Goal: Task Accomplishment & Management: Manage account settings

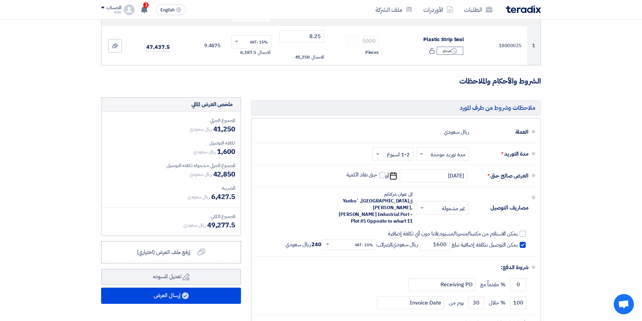
scroll to position [1, 0]
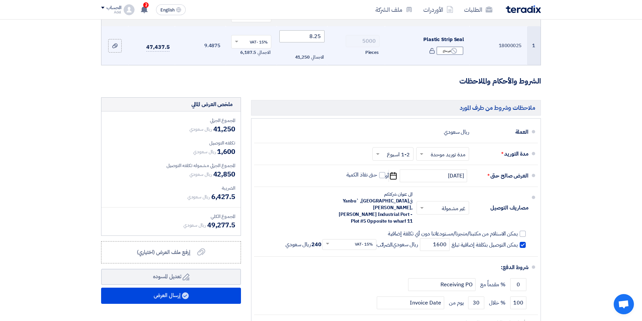
click at [321, 34] on input "8.25" at bounding box center [303, 36] width 46 height 12
click at [320, 37] on input "8.25" at bounding box center [303, 36] width 46 height 12
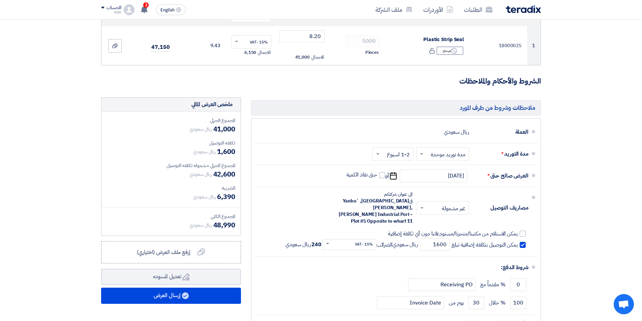
type input "8.20"
click at [323, 91] on form "تفاصيل الطلب # الكود/الموديل البيان/الوصف الكمية/العدد سعر الوحدة (SAR) الضرائب…" at bounding box center [321, 164] width 440 height 379
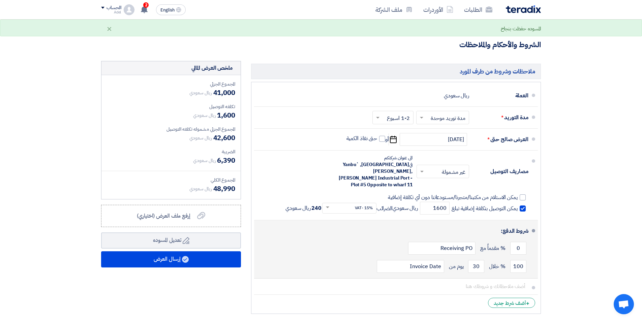
scroll to position [135, 0]
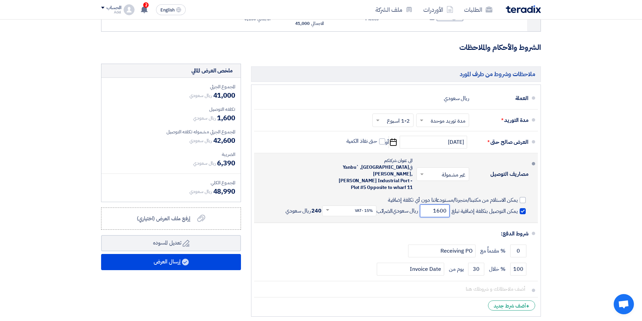
click at [439, 205] on input "1600" at bounding box center [435, 211] width 30 height 13
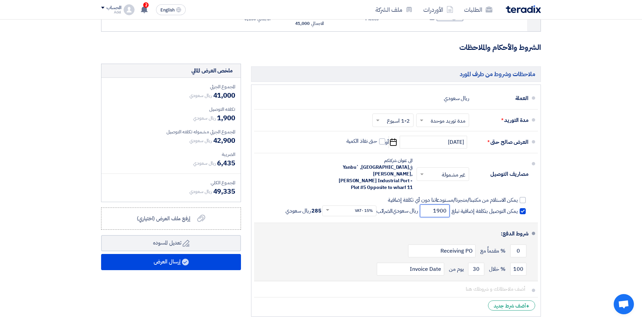
type input "1900"
click at [363, 260] on div "100 % خلال 30 يوم من Invoice Date" at bounding box center [394, 269] width 269 height 18
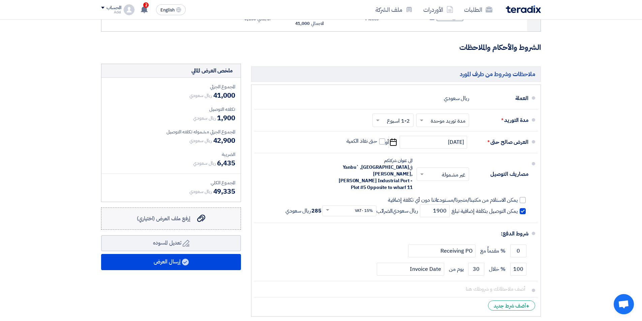
click at [170, 220] on span "إرفع ملف العرض (اختياري)" at bounding box center [164, 219] width 54 height 8
click at [0, 0] on input "إرفع ملف العرض (اختياري) إرفع ملف العرض (اختياري)" at bounding box center [0, 0] width 0 height 0
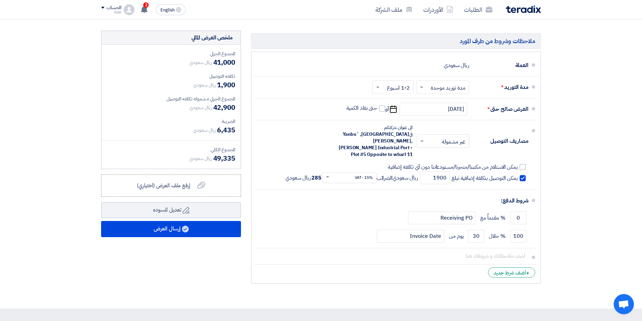
scroll to position [169, 0]
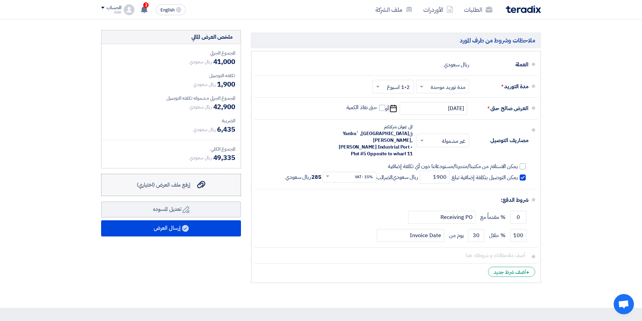
click at [173, 181] on span "إرفع ملف العرض (اختياري)" at bounding box center [164, 185] width 54 height 8
click at [0, 0] on input "إرفع ملف العرض (اختياري) إرفع ملف العرض (اختياري)" at bounding box center [0, 0] width 0 height 0
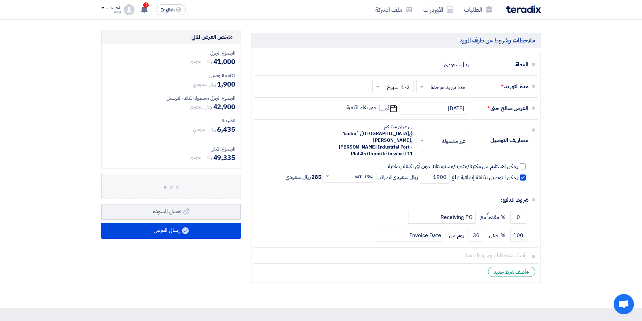
click at [179, 69] on div "المجموع الجزئي ريال سعودي 41,000 تكلفه التوصيل ريال سعودي 1,900 المجموع الجزئي …" at bounding box center [170, 106] width 139 height 124
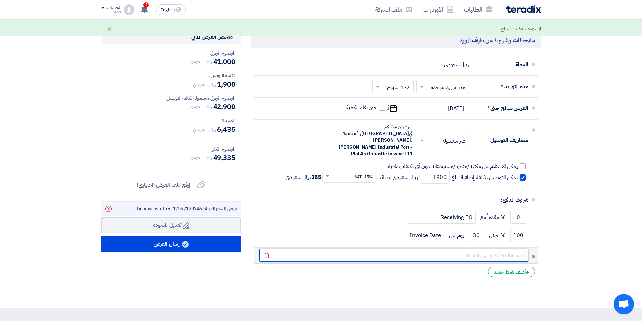
click at [448, 249] on input "text" at bounding box center [394, 255] width 269 height 13
type input "THE CARTON = 10 ROLLS"
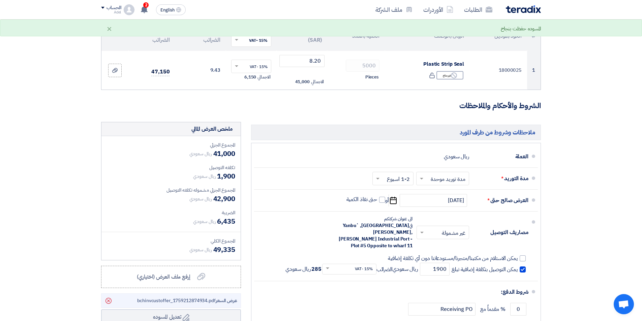
scroll to position [67, 0]
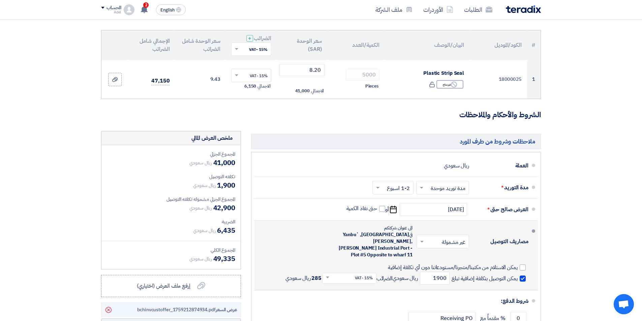
click at [534, 232] on span at bounding box center [533, 231] width 3 height 3
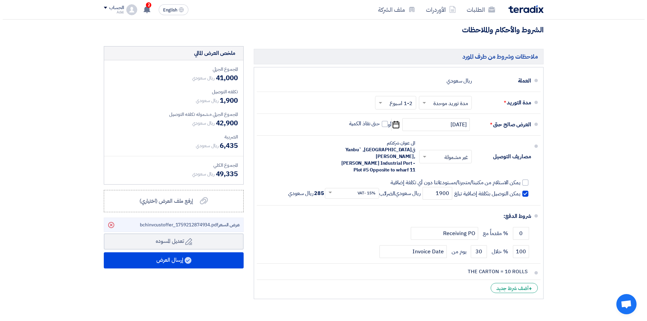
scroll to position [202, 0]
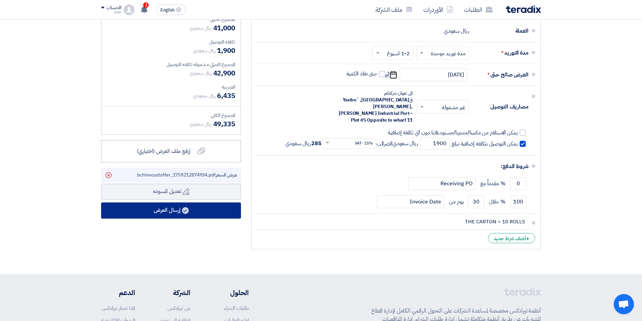
click at [163, 215] on button "إرسال العرض" at bounding box center [171, 211] width 140 height 16
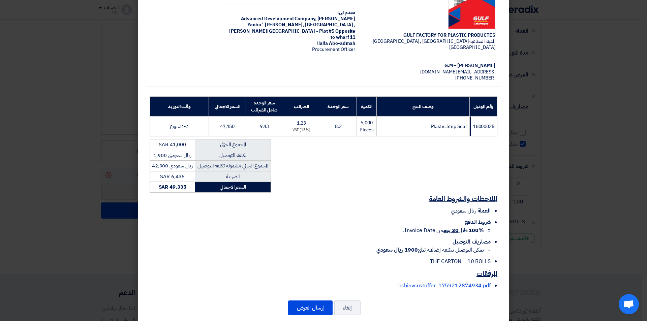
scroll to position [58, 0]
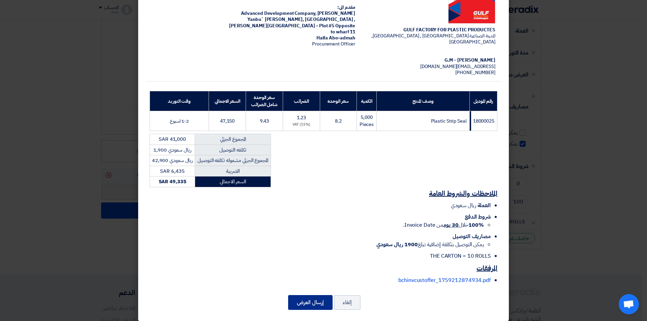
click at [322, 296] on button "إرسال العرض" at bounding box center [310, 302] width 45 height 15
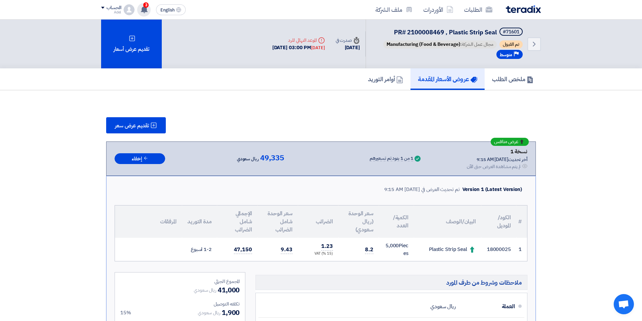
click at [141, 7] on icon at bounding box center [144, 9] width 7 height 7
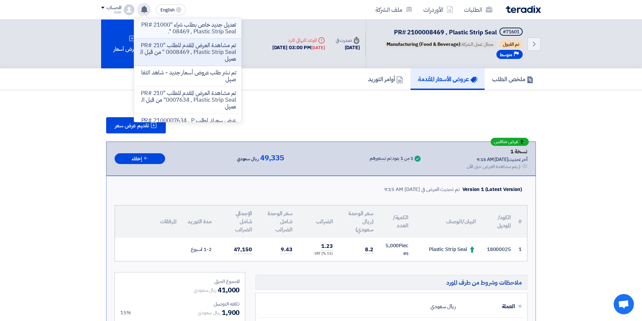
click at [216, 29] on p "تعديل جديد خاص بطلب شراء "PR# 2100008469 , Plastic Strip Seal "." at bounding box center [188, 28] width 96 height 13
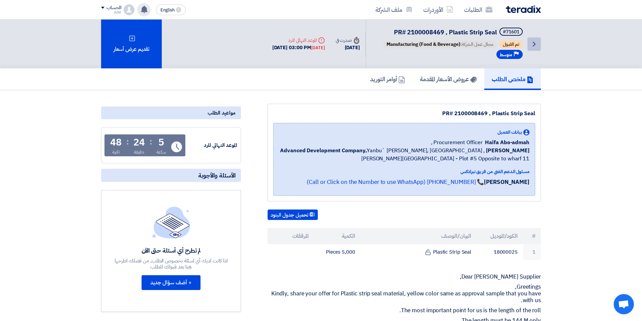
click at [535, 45] on icon "Back" at bounding box center [534, 44] width 8 height 8
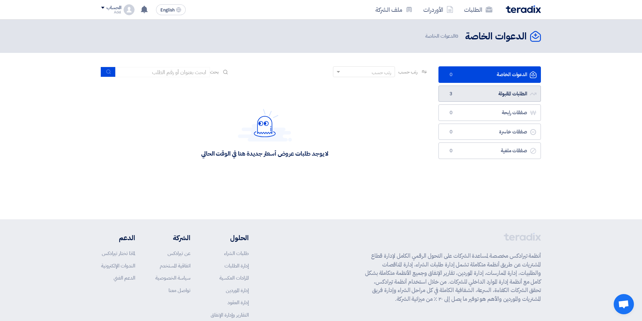
click at [505, 97] on link "الطلبات المقبولة الطلبات المقبولة 3" at bounding box center [490, 94] width 102 height 17
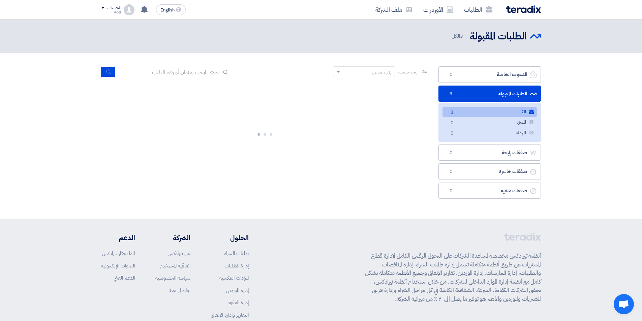
click at [499, 111] on link "الكل الكل 3" at bounding box center [490, 112] width 94 height 10
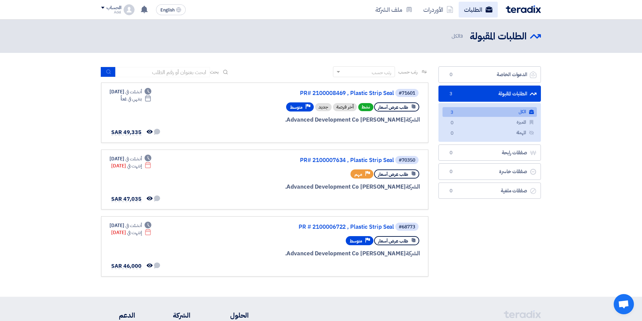
click at [476, 9] on link "الطلبات" at bounding box center [478, 10] width 39 height 16
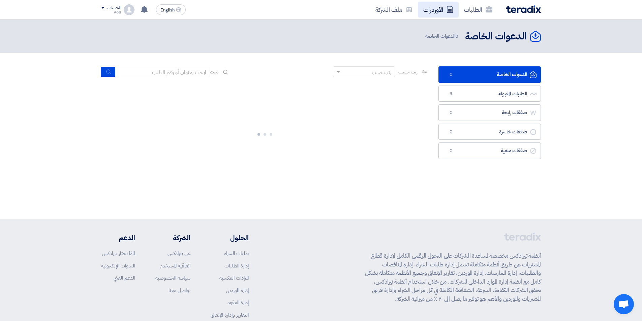
click at [430, 8] on link "الأوردرات" at bounding box center [438, 10] width 41 height 16
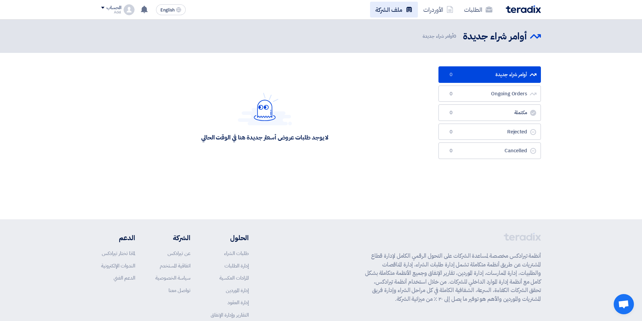
click at [395, 10] on link "ملف الشركة" at bounding box center [394, 10] width 48 height 16
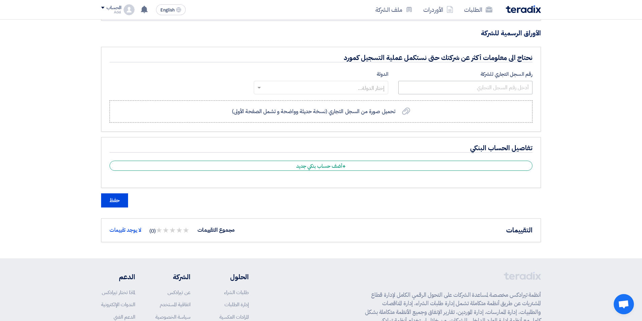
scroll to position [261, 0]
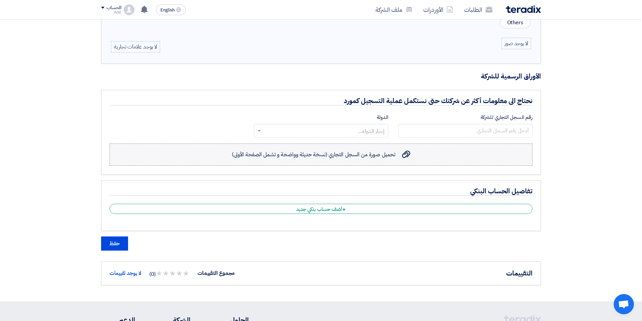
click at [397, 159] on label "تحميل صورة من السجل التجاري (نسخة حديثة وواضحة و تشمل الصفحة الأولى) تحميل صورة…" at bounding box center [321, 155] width 423 height 22
click at [0, 0] on input "تحميل صورة من السجل التجاري (نسخة حديثة وواضحة و تشمل الصفحة الأولى) تحميل صورة…" at bounding box center [0, 0] width 0 height 0
click at [391, 154] on span "تحميل صورة من السجل التجاري (نسخة حديثة وواضحة و تشمل الصفحة الأولى)" at bounding box center [314, 155] width 164 height 8
click at [0, 0] on input "تحميل صورة من السجل التجاري (نسخة حديثة وواضحة و تشمل الصفحة الأولى) تحميل صورة…" at bounding box center [0, 0] width 0 height 0
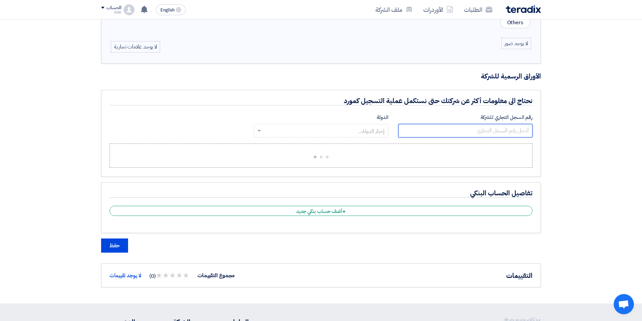
click at [513, 131] on input "number" at bounding box center [466, 130] width 134 height 13
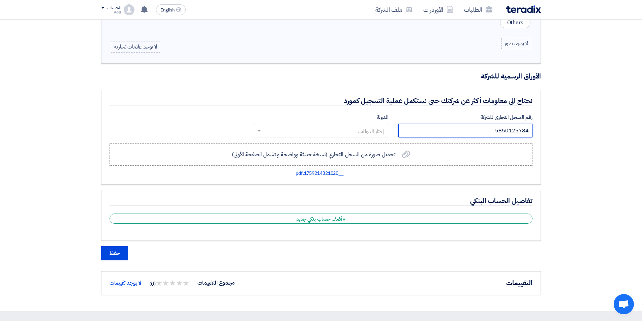
click at [510, 127] on input "5850125784" at bounding box center [466, 130] width 134 height 13
type input "5855367819"
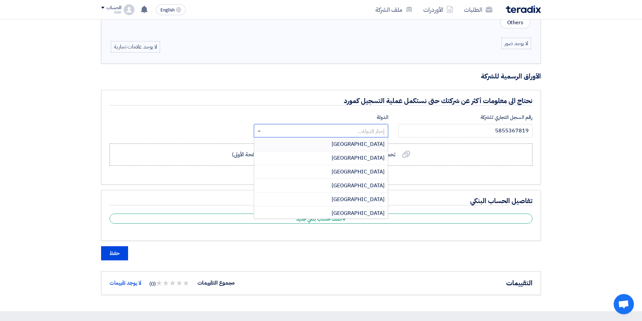
click at [360, 134] on input "text" at bounding box center [324, 131] width 121 height 11
type input "SAU"
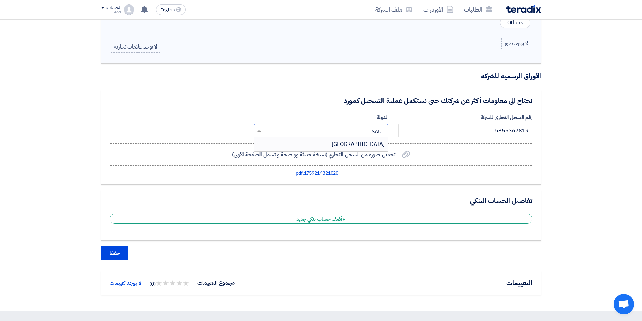
click at [371, 140] on div "[GEOGRAPHIC_DATA]" at bounding box center [321, 144] width 134 height 13
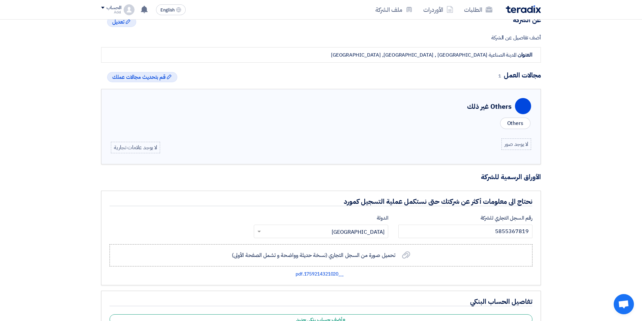
scroll to position [160, 0]
click at [465, 111] on div "Profile Others غير ذلك" at bounding box center [321, 108] width 420 height 16
drag, startPoint x: 325, startPoint y: 123, endPoint x: 257, endPoint y: 122, distance: 68.5
click at [315, 125] on div "Others" at bounding box center [321, 124] width 420 height 14
click at [255, 122] on div "Others" at bounding box center [321, 124] width 420 height 14
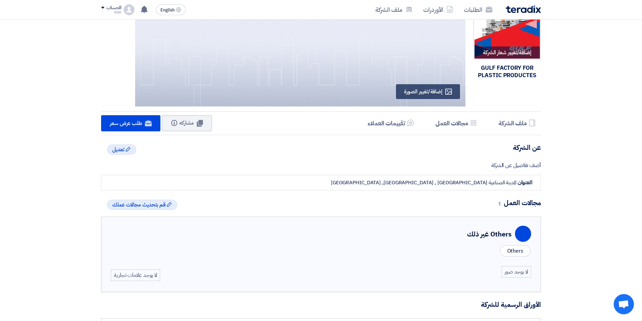
scroll to position [25, 0]
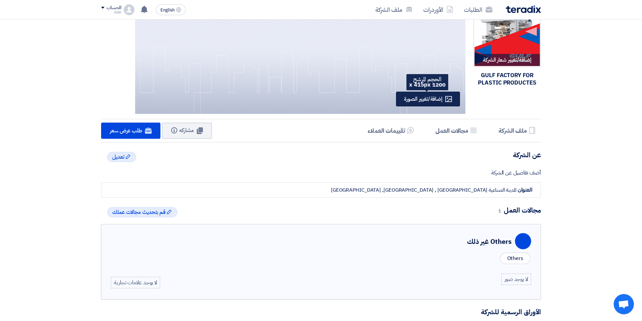
click at [433, 96] on span "إضافة/تغيير الصورة" at bounding box center [423, 99] width 38 height 8
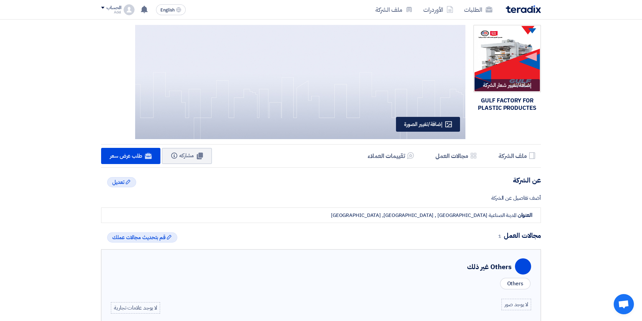
type input "C:\fakepath\WhatsApp Image [DATE] 9.40.23 AM.jpeg"
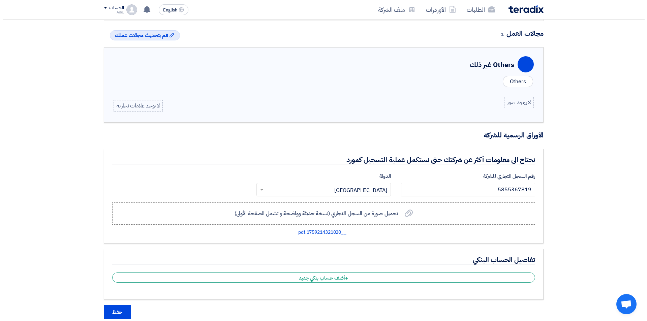
scroll to position [169, 0]
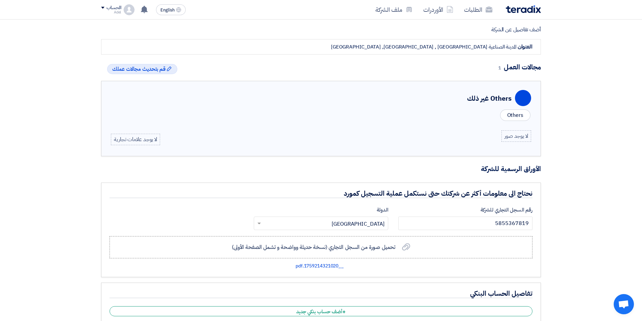
click at [521, 138] on div "لا يوجد صور" at bounding box center [517, 135] width 30 height 11
click at [518, 114] on div "Others" at bounding box center [515, 115] width 30 height 11
click at [484, 100] on div "Others غير ذلك" at bounding box center [489, 98] width 45 height 10
click at [166, 70] on span "قم بتحديث مجالات عملك" at bounding box center [138, 69] width 53 height 8
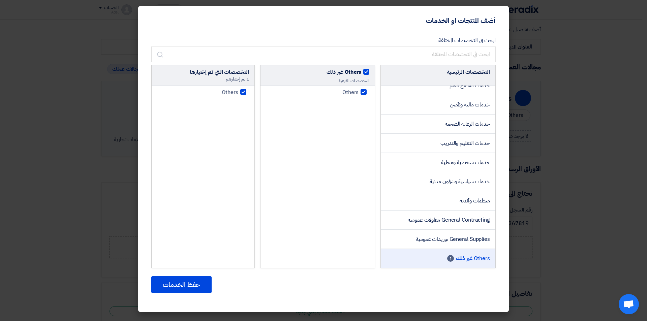
scroll to position [1063, 0]
click at [476, 257] on span "Others غير ذلك" at bounding box center [473, 259] width 34 height 8
click at [453, 259] on span "1" at bounding box center [450, 258] width 7 height 7
click at [463, 257] on span "Others غير ذلك" at bounding box center [473, 259] width 34 height 8
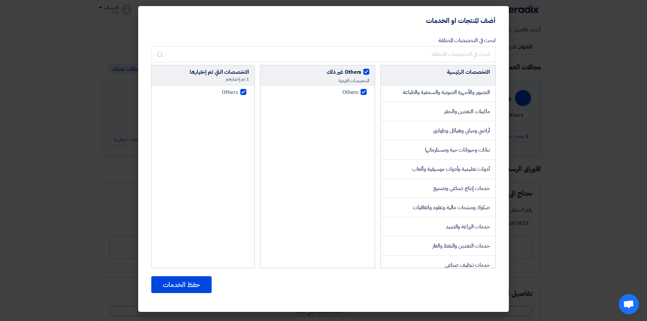
scroll to position [794, 0]
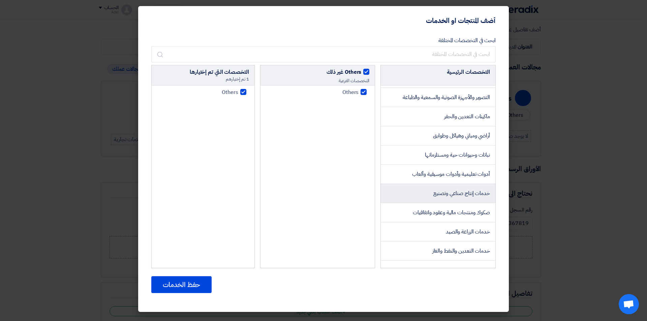
click at [470, 198] on span "خدمات إنتاج صناعي وتصنيع" at bounding box center [462, 193] width 57 height 8
checkbox input "false"
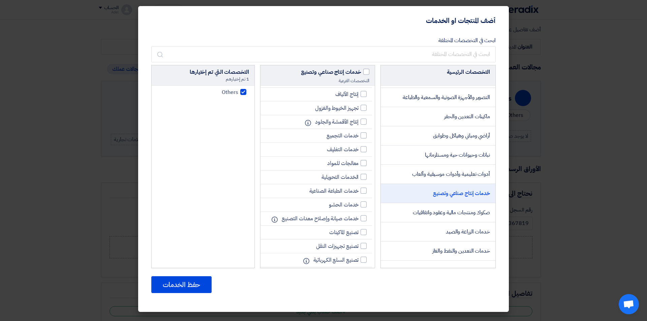
scroll to position [101, 0]
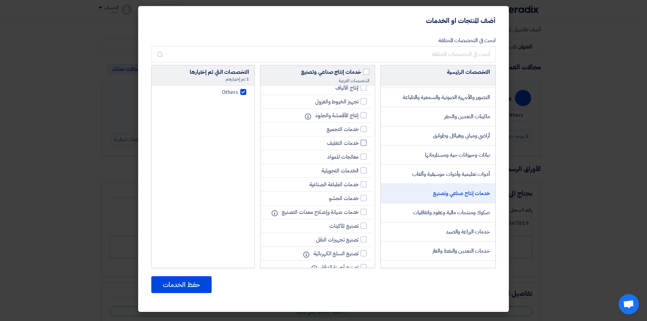
click at [363, 146] on div at bounding box center [364, 143] width 6 height 6
click at [359, 145] on input "خدمات التغليف" at bounding box center [356, 143] width 4 height 4
checkbox input "true"
click at [362, 187] on div at bounding box center [364, 184] width 6 height 6
click at [359, 187] on input "خدمات الطباعة الصناعية" at bounding box center [356, 184] width 4 height 4
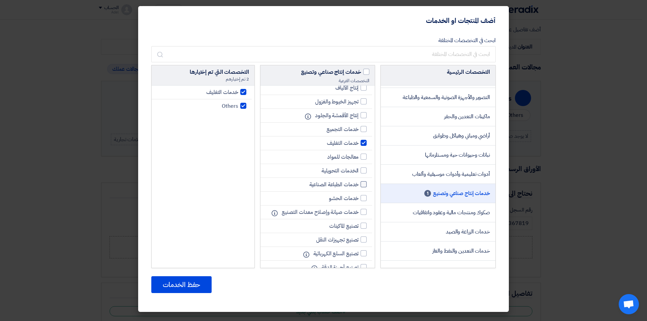
checkbox input "true"
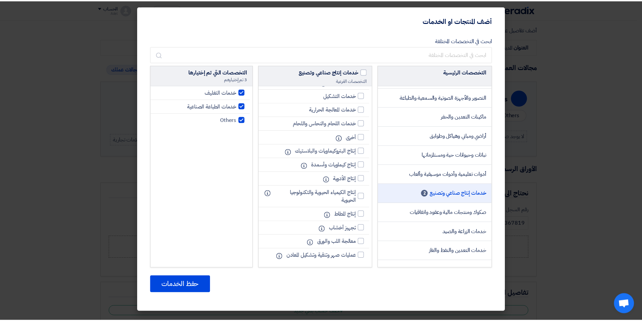
scroll to position [339, 0]
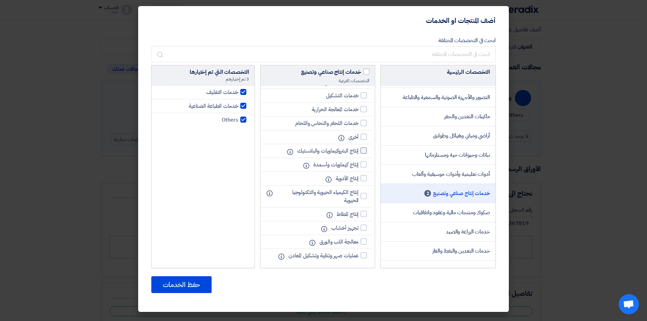
click at [362, 149] on div at bounding box center [364, 151] width 6 height 6
click at [359, 149] on input "إنتاج البتروكيماويات والبلاستيك" at bounding box center [356, 151] width 4 height 4
checkbox input "true"
click at [183, 284] on button "حفظ الخدمات" at bounding box center [181, 284] width 60 height 17
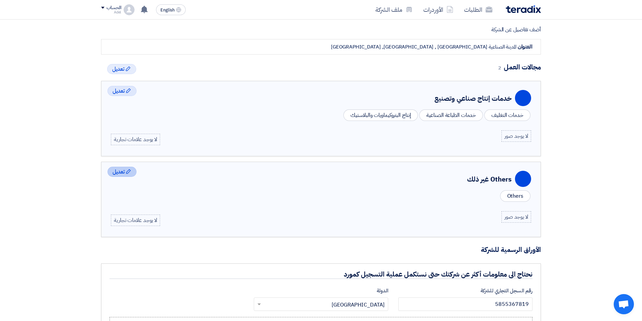
click at [123, 173] on span "تعديل" at bounding box center [119, 172] width 12 height 8
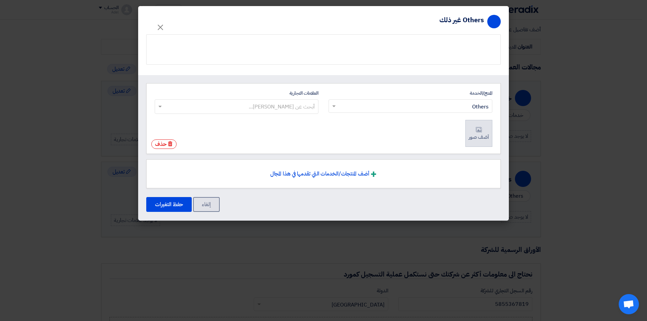
click at [489, 132] on li "أضف صور أضف صور" at bounding box center [479, 133] width 27 height 27
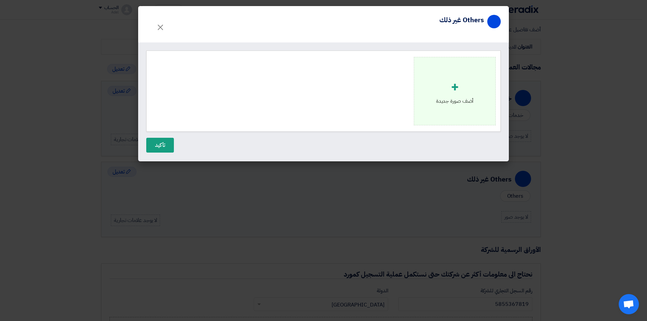
click at [455, 83] on div "+" at bounding box center [455, 87] width 38 height 20
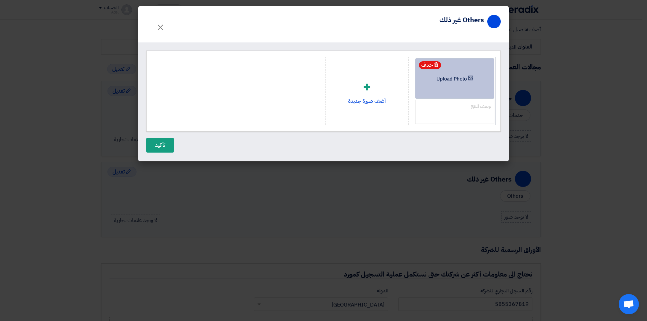
click at [461, 80] on span "Upload Photo" at bounding box center [452, 79] width 30 height 5
click at [0, 0] on input "Upload Photo Upload Photo" at bounding box center [0, 0] width 0 height 0
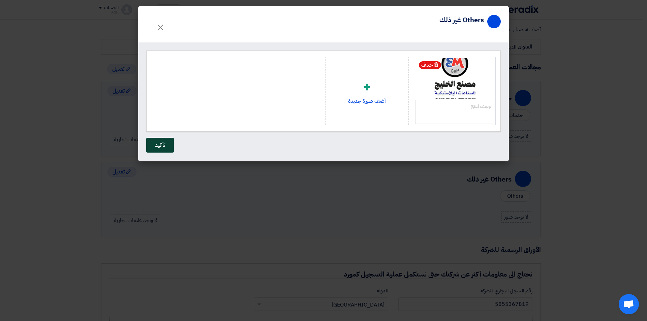
click at [167, 149] on button "تأكيد" at bounding box center [160, 145] width 28 height 15
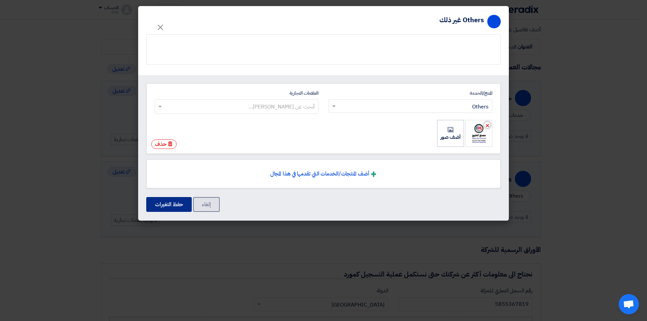
click at [158, 202] on button "حفظ التغيرات" at bounding box center [169, 204] width 46 height 15
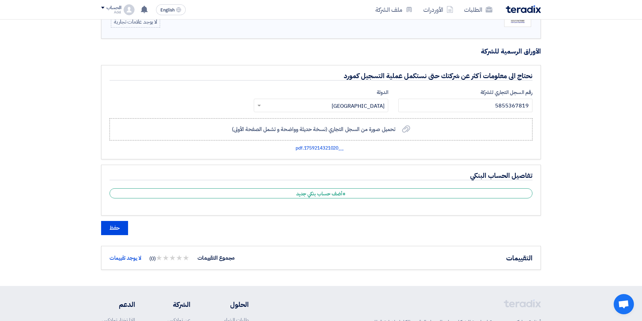
scroll to position [405, 0]
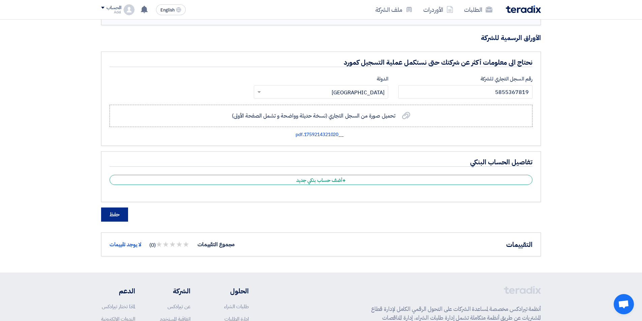
click at [117, 214] on button "حفظ" at bounding box center [114, 215] width 27 height 14
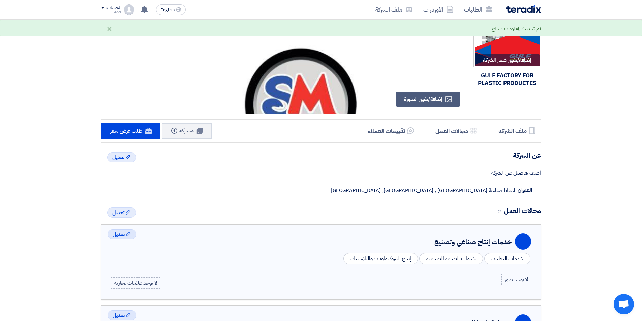
scroll to position [0, 0]
